Goal: Task Accomplishment & Management: Manage account settings

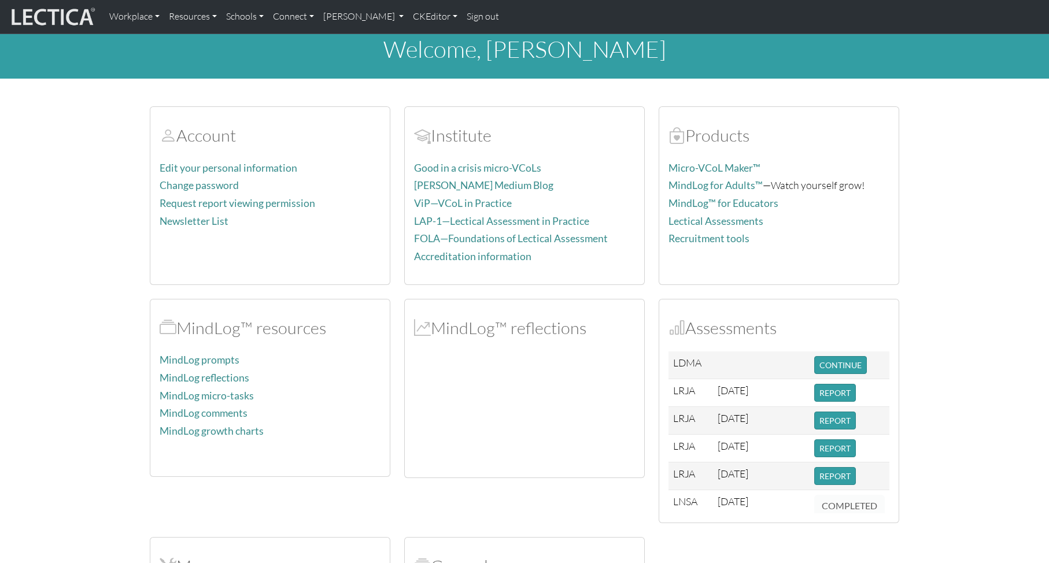
scroll to position [13, 0]
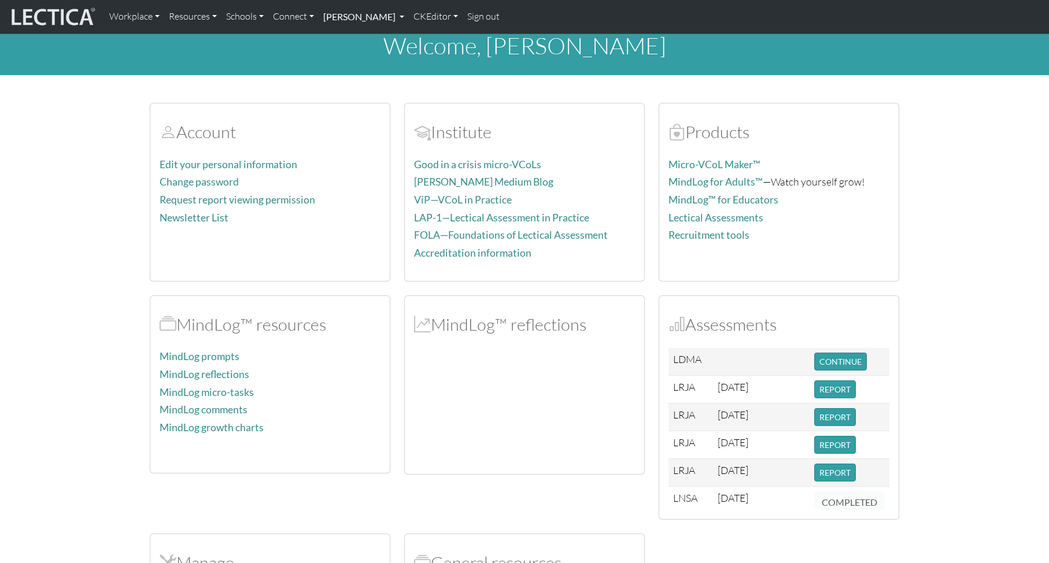
click at [342, 17] on link "[PERSON_NAME]" at bounding box center [364, 17] width 90 height 24
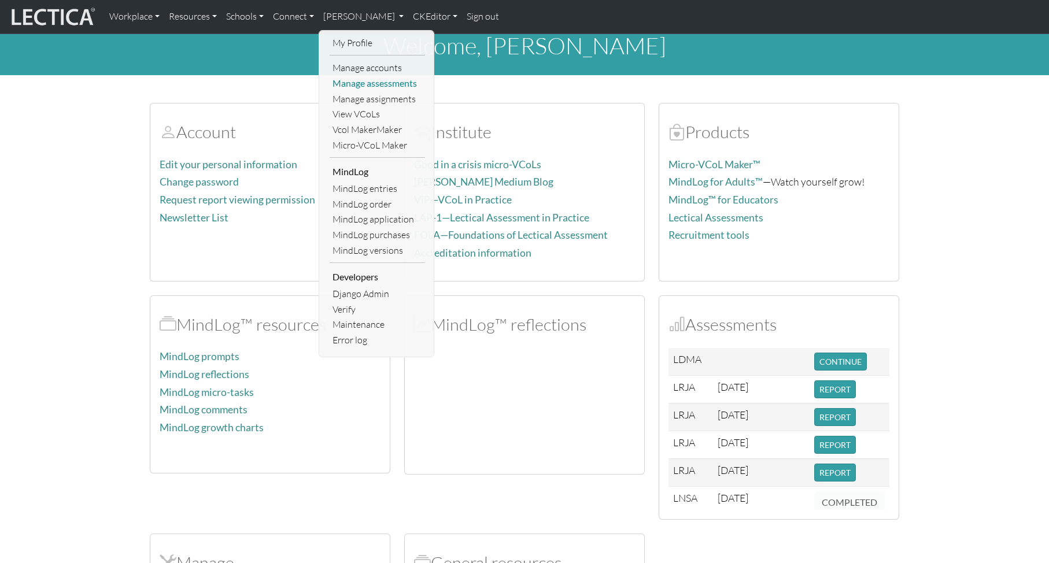
click at [383, 82] on link "Manage assessments" at bounding box center [377, 84] width 95 height 16
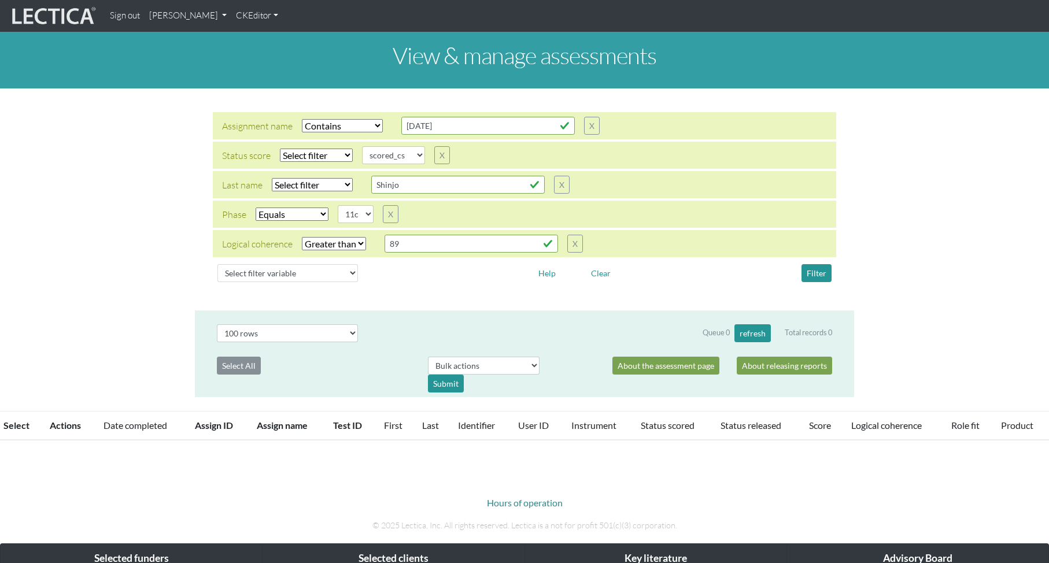
select select "icontains"
select select
select select "scored_cs"
select select "11c"
select select "gt"
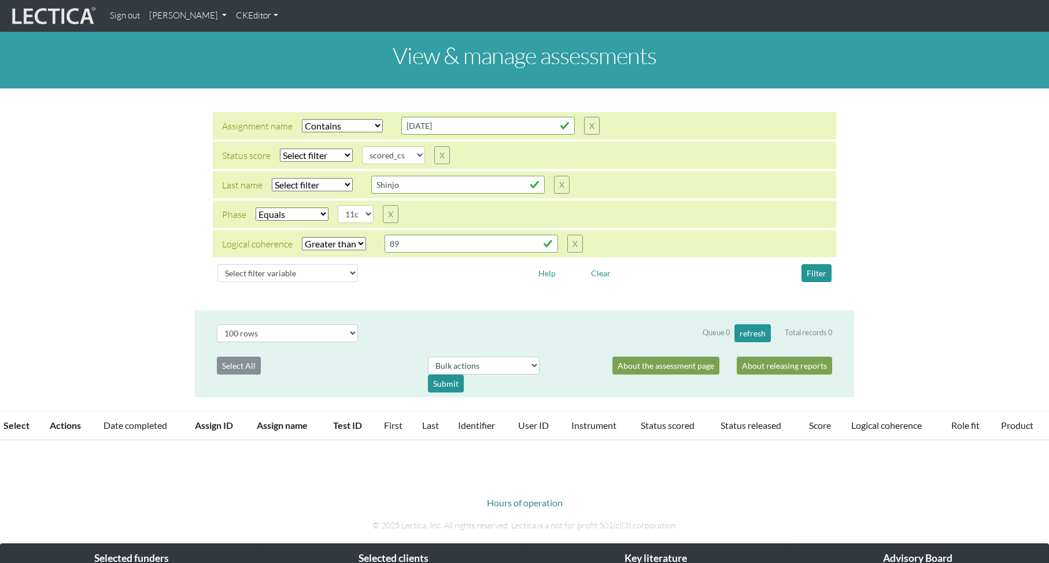
select select "100"
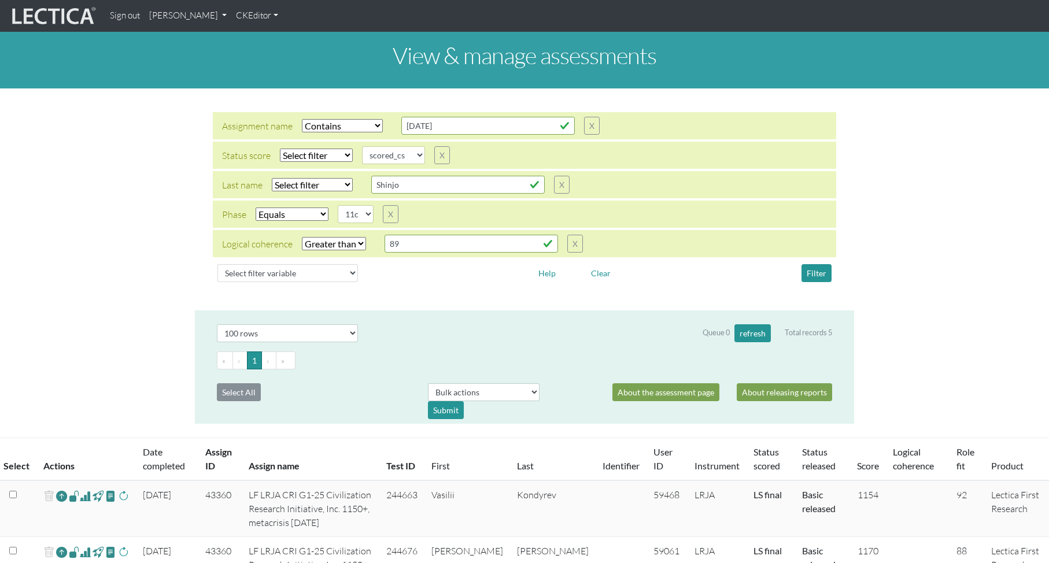
scroll to position [2, 0]
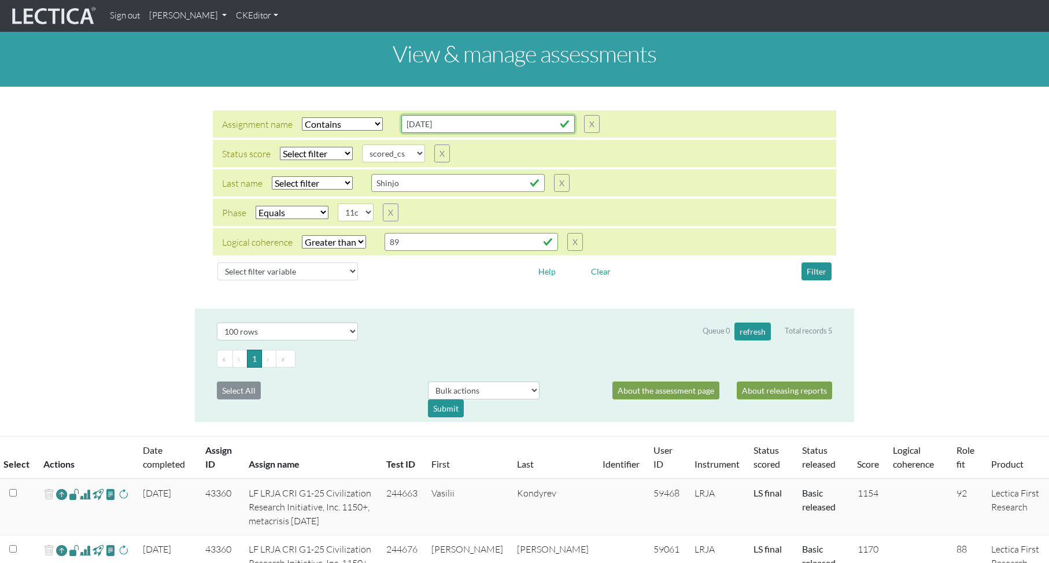
click at [454, 130] on input "[DATE]" at bounding box center [487, 124] width 173 height 18
drag, startPoint x: 470, startPoint y: 128, endPoint x: 386, endPoint y: 123, distance: 84.0
click at [386, 123] on div "Assignment name Select filter Equals Does not equal Contains Does not contain S…" at bounding box center [411, 124] width 378 height 18
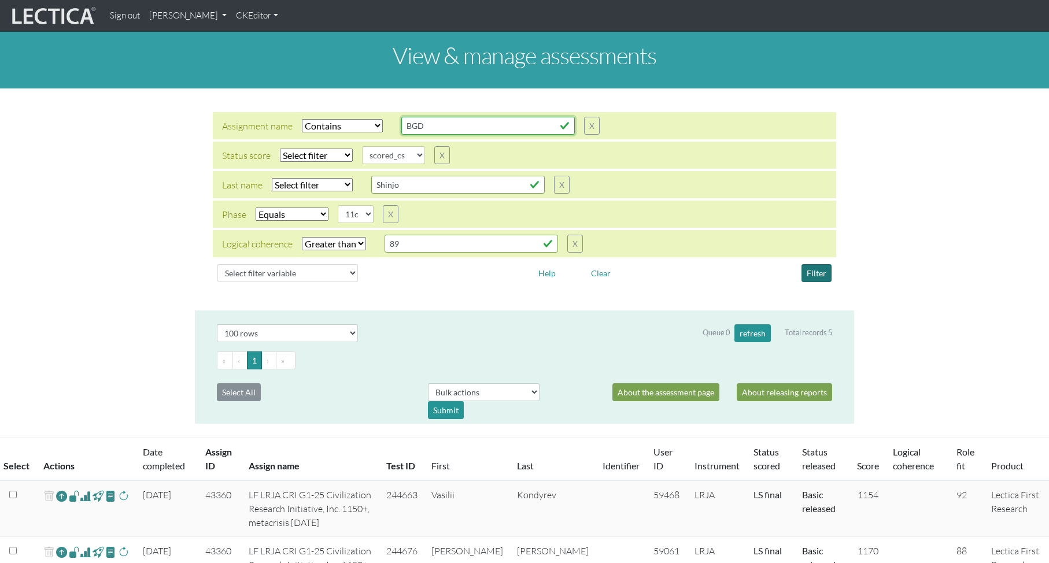
type input "BGD"
click at [815, 273] on button "Filter" at bounding box center [816, 273] width 30 height 18
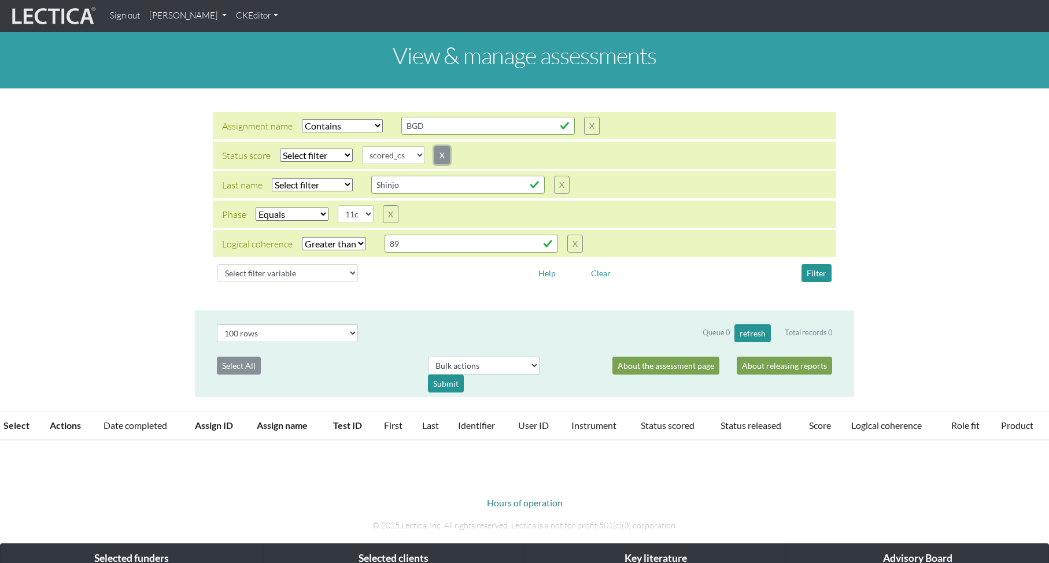
click at [442, 154] on button "X" at bounding box center [442, 155] width 16 height 18
select select "11c"
select select "gt"
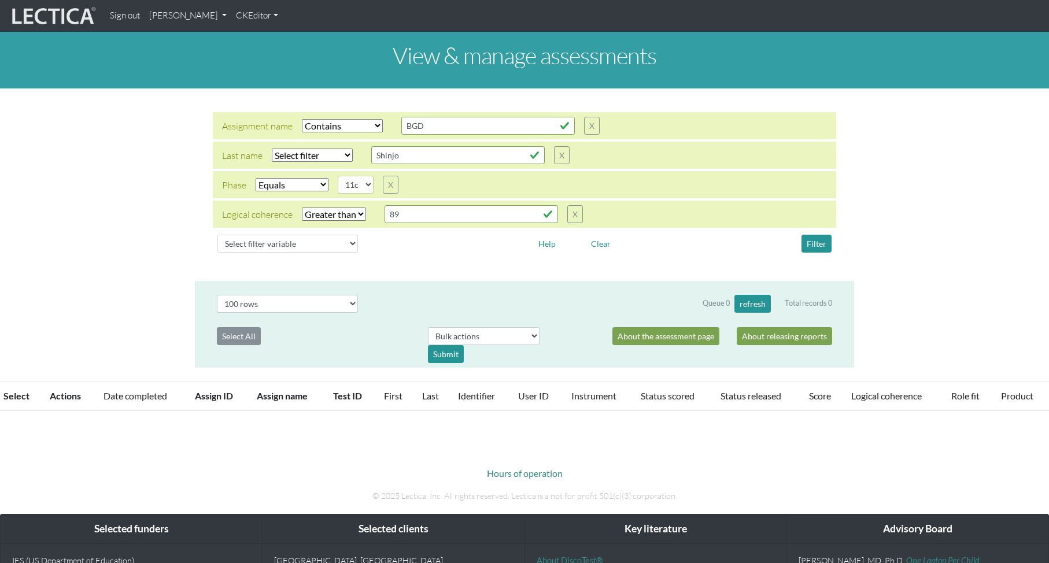
click at [297, 181] on select "Select filter Equals Does not equal" at bounding box center [292, 184] width 73 height 13
select select
click at [256, 178] on select "Select filter Equals Does not equal" at bounding box center [292, 184] width 73 height 13
click at [293, 184] on select "Select filter Equals Does not equal" at bounding box center [292, 184] width 73 height 13
click at [256, 178] on select "Select filter Equals Does not equal" at bounding box center [292, 184] width 73 height 13
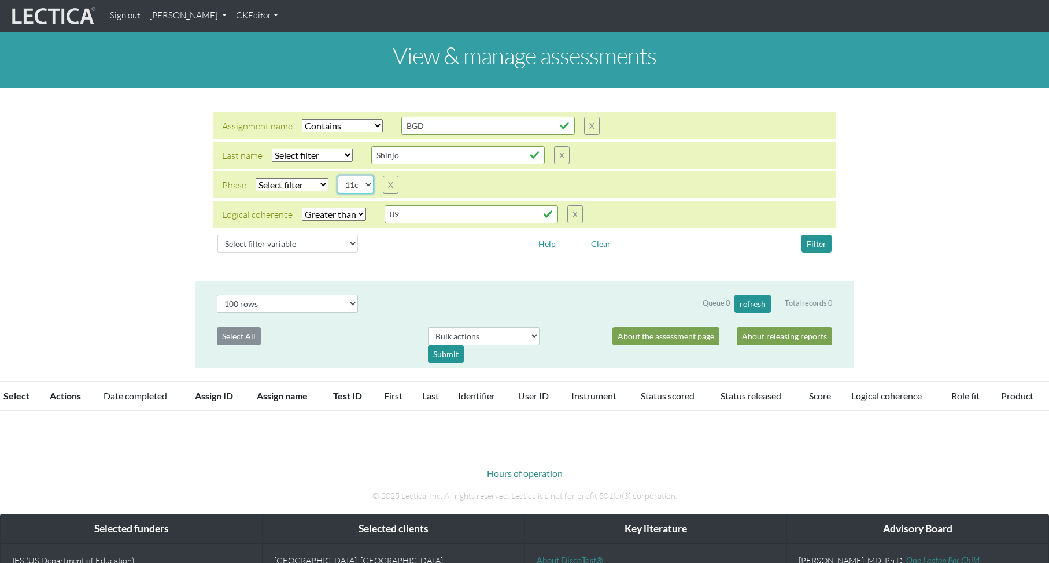
click at [367, 183] on select "05d 06a 06b 06c 06d 07a 07b 07c 07d 08a 08b 08c 08d 09a 09b 09c 09d 10a 10b 10c…" at bounding box center [356, 185] width 36 height 18
select select "11d"
click at [338, 176] on select "05d 06a 06b 06c 06d 07a 07b 07c 07d 08a 08b 08c 08d 09a 09b 09c 09d 10a 10b 10c…" at bounding box center [356, 185] width 36 height 18
click at [340, 217] on select "Select filter Equals List Greater than Less than" at bounding box center [334, 214] width 64 height 13
select select
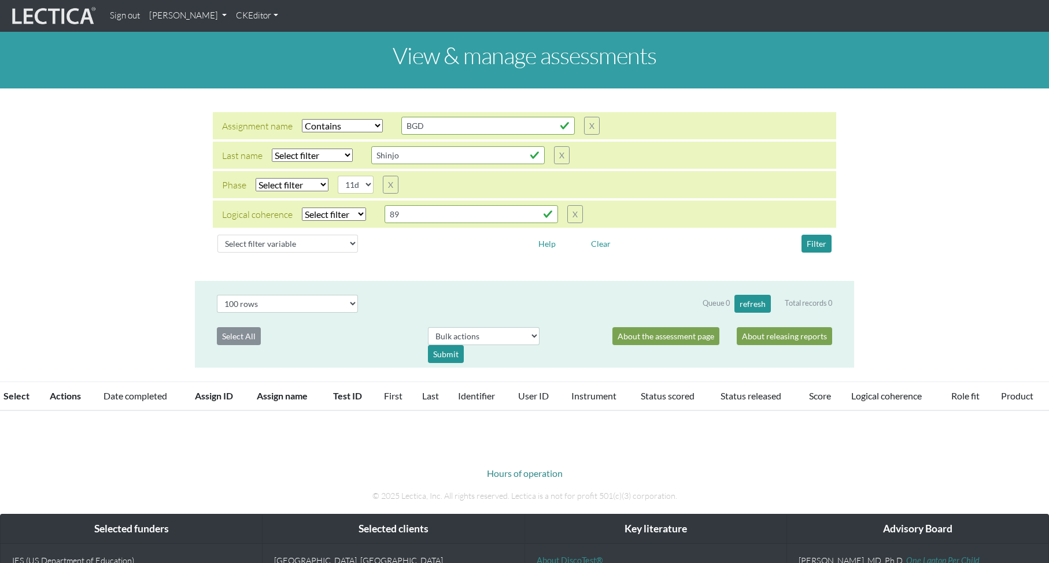
click at [302, 208] on select "Select filter Equals List Greater than Less than" at bounding box center [334, 214] width 64 height 13
click at [824, 241] on button "Filter" at bounding box center [816, 244] width 30 height 18
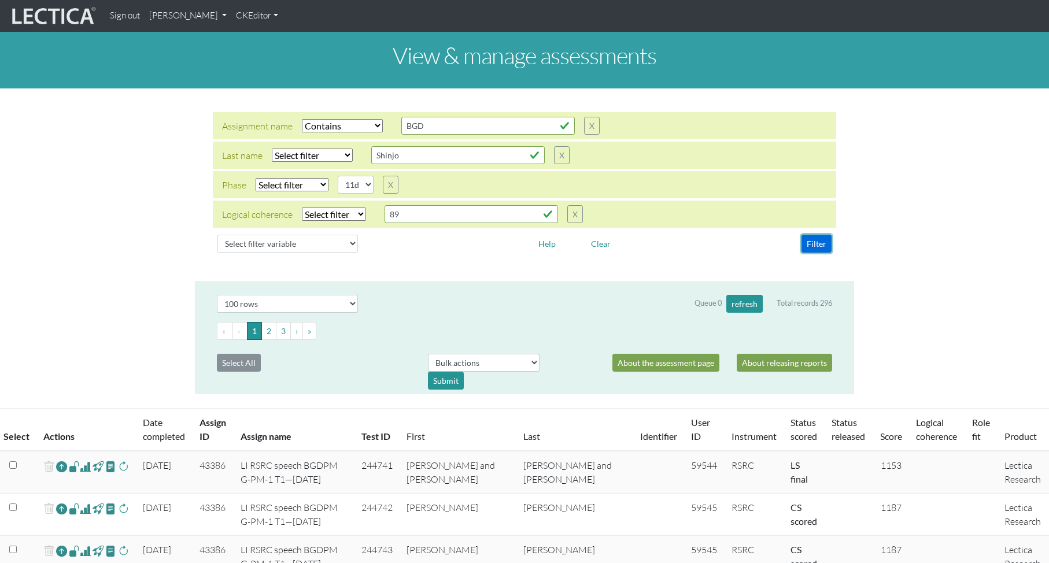
scroll to position [3, 0]
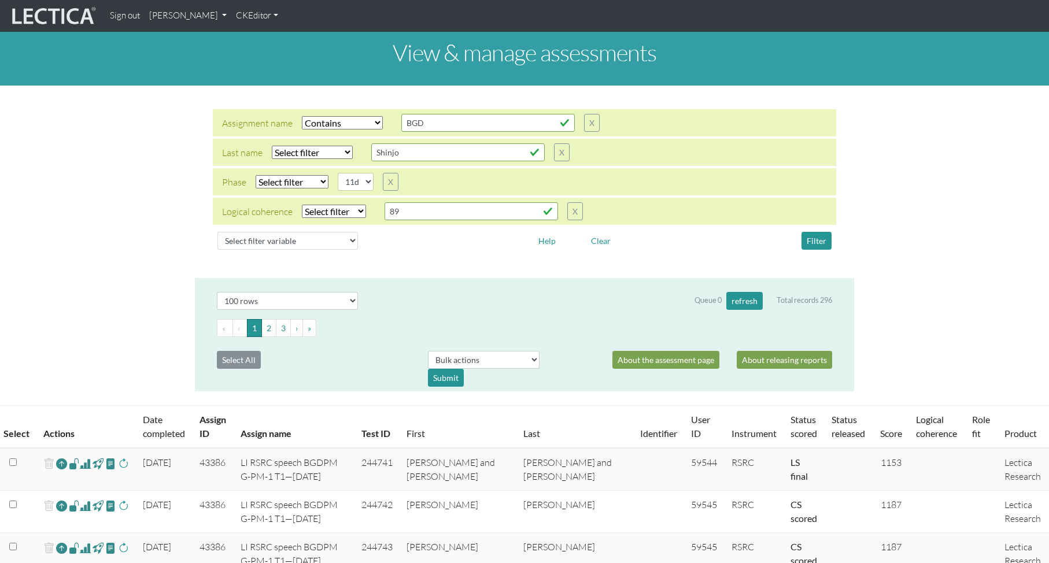
click at [283, 180] on select "Select filter Equals Does not equal" at bounding box center [292, 181] width 73 height 13
select select "iexact"
click at [256, 175] on select "Select filter Equals Does not equal" at bounding box center [292, 181] width 73 height 13
click at [812, 236] on button "Filter" at bounding box center [816, 241] width 30 height 18
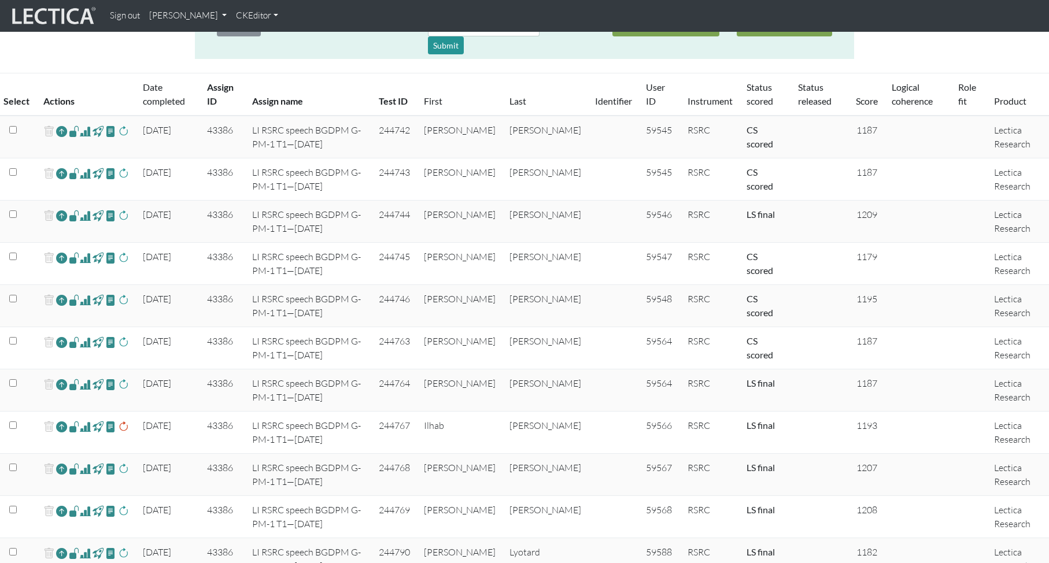
scroll to position [334, 0]
click at [856, 102] on link "Score" at bounding box center [867, 102] width 22 height 11
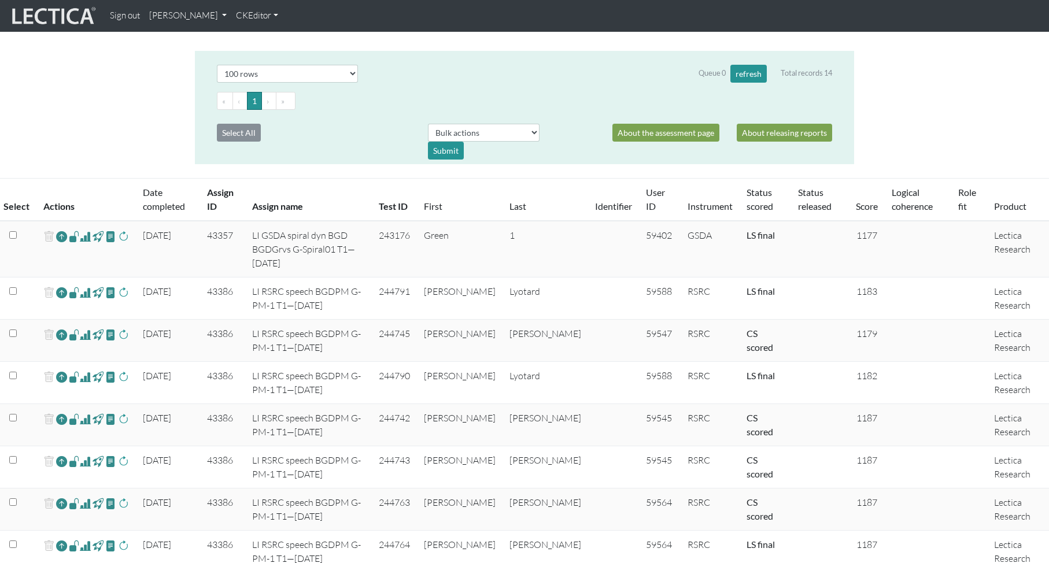
scroll to position [222, 0]
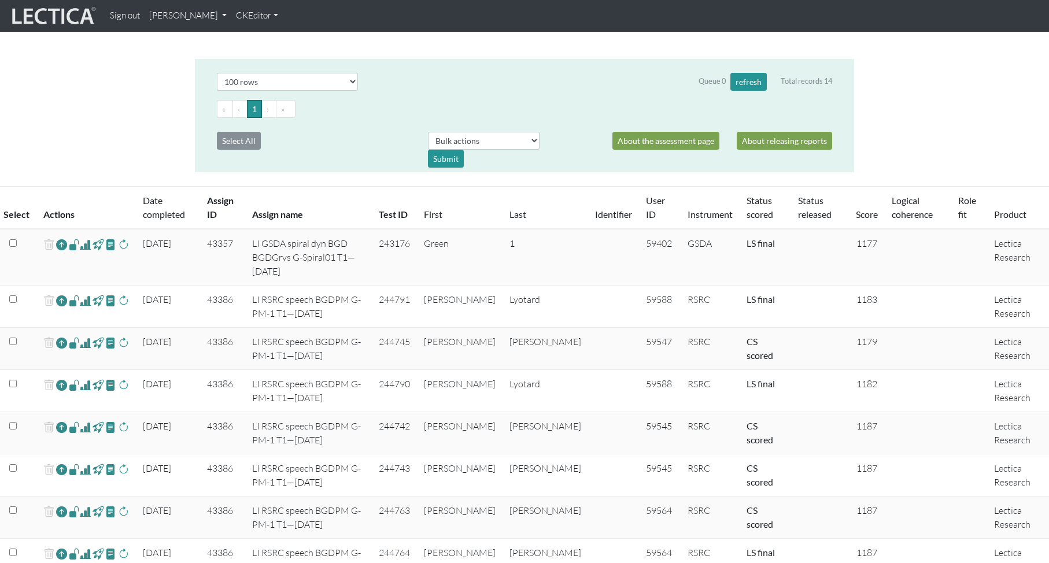
click at [227, 245] on td "43357" at bounding box center [222, 257] width 45 height 57
copy td "43357"
click at [84, 245] on span at bounding box center [85, 245] width 11 height 14
